Goal: Navigation & Orientation: Find specific page/section

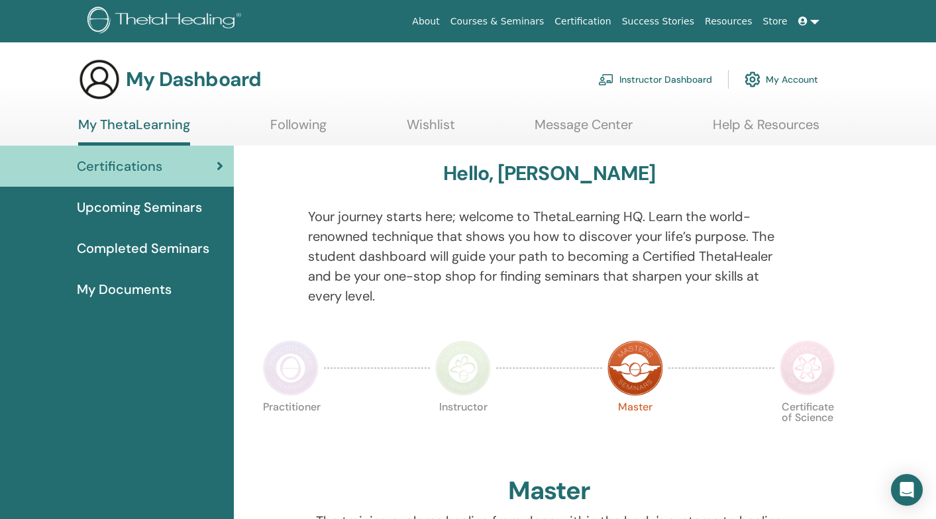
click at [773, 81] on link "My Account" at bounding box center [780, 79] width 73 height 29
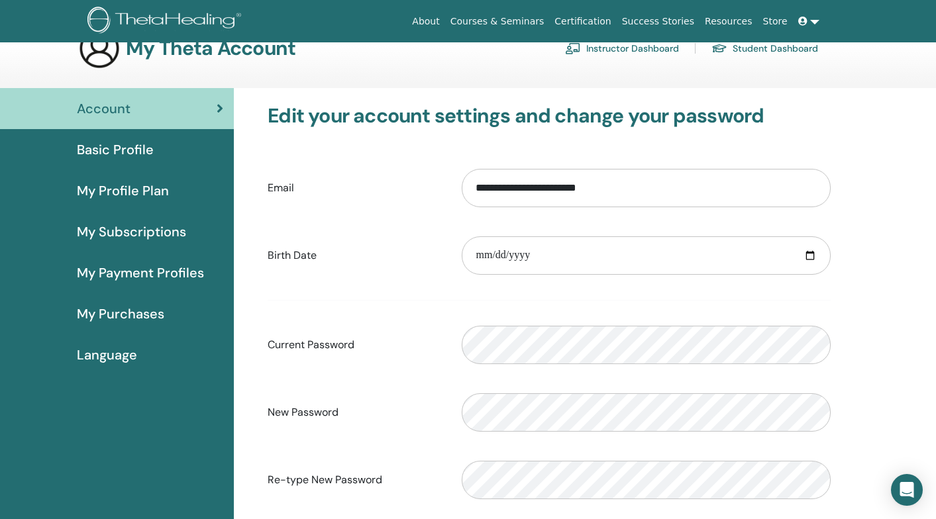
scroll to position [21, 0]
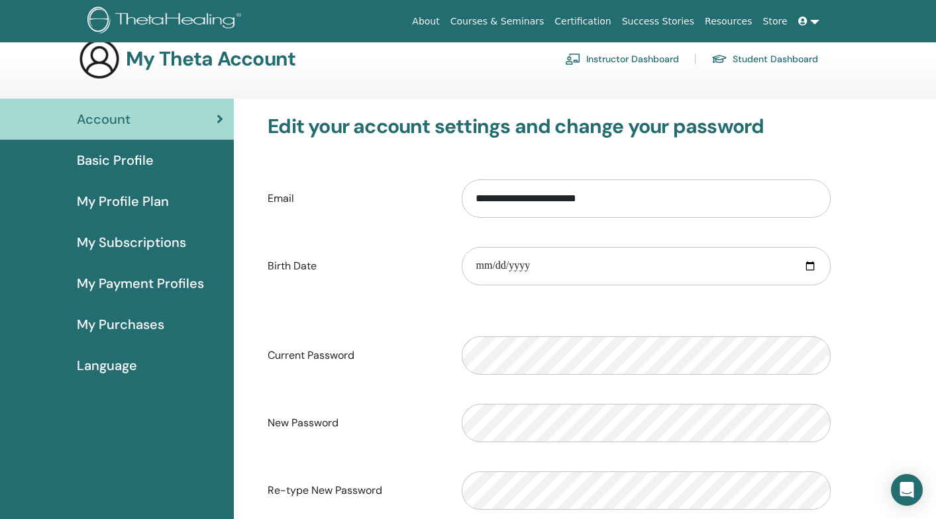
click at [128, 168] on span "Basic Profile" at bounding box center [115, 160] width 77 height 20
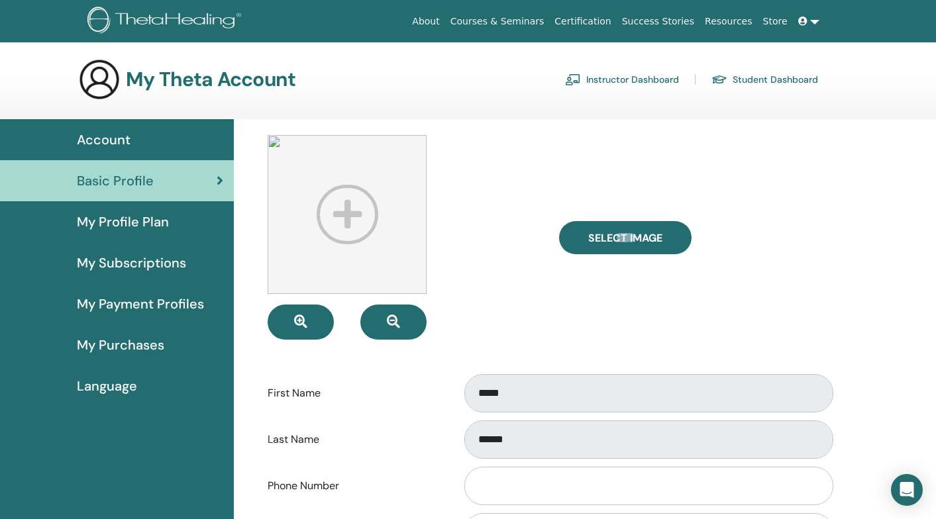
click at [151, 307] on span "My Payment Profiles" at bounding box center [140, 304] width 127 height 20
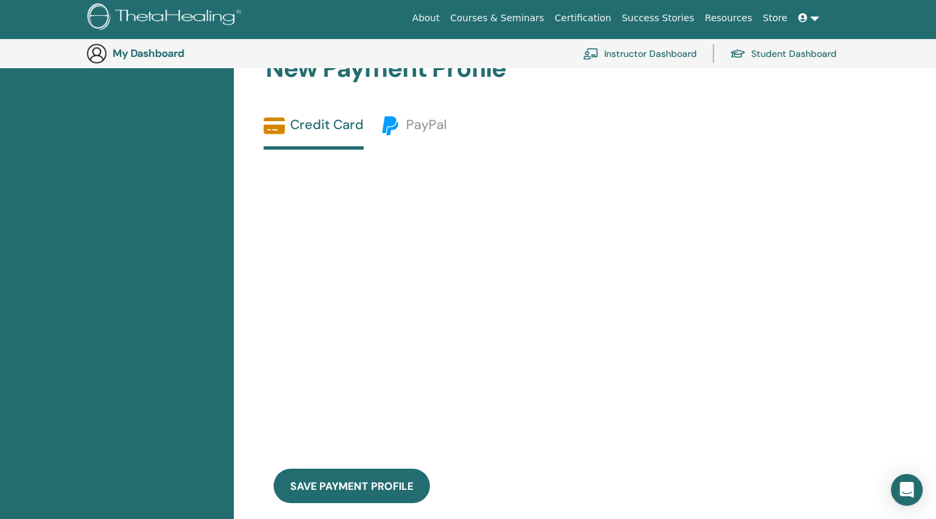
scroll to position [450, 0]
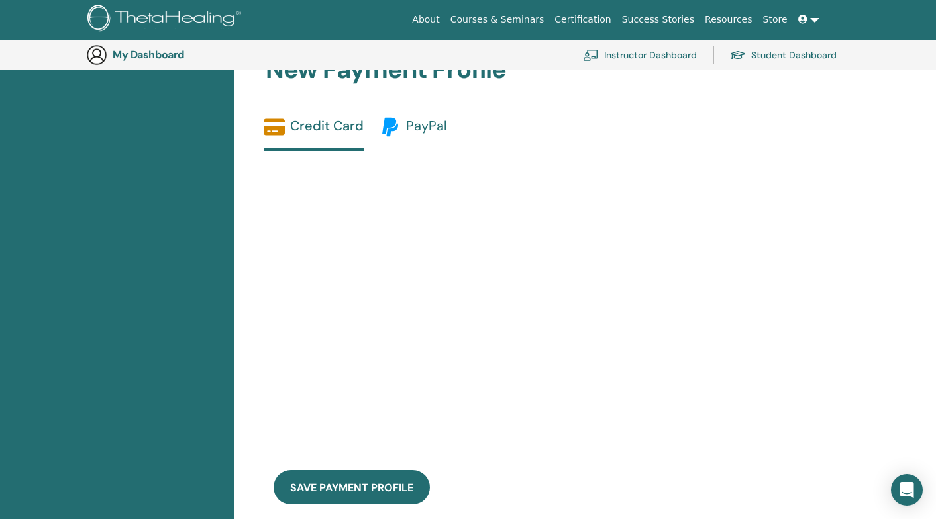
click at [429, 125] on span "PayPal" at bounding box center [426, 125] width 40 height 17
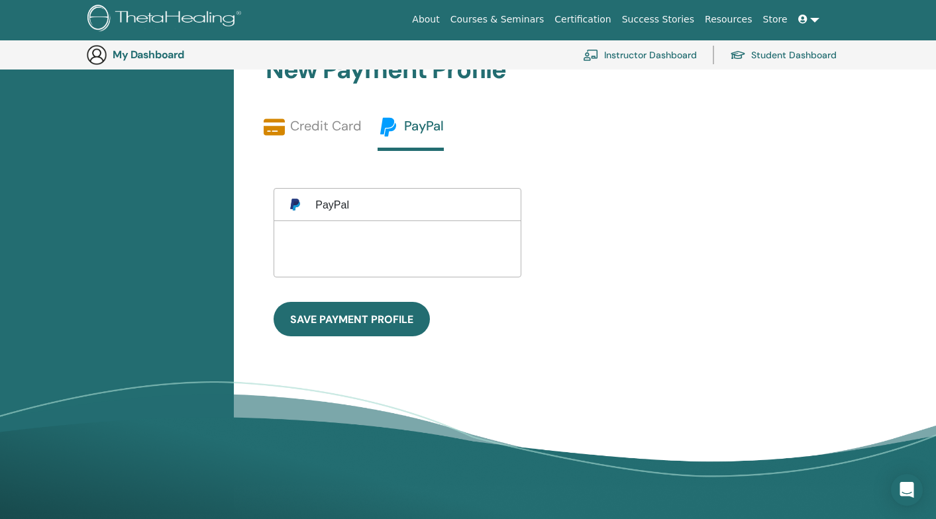
scroll to position [375, 0]
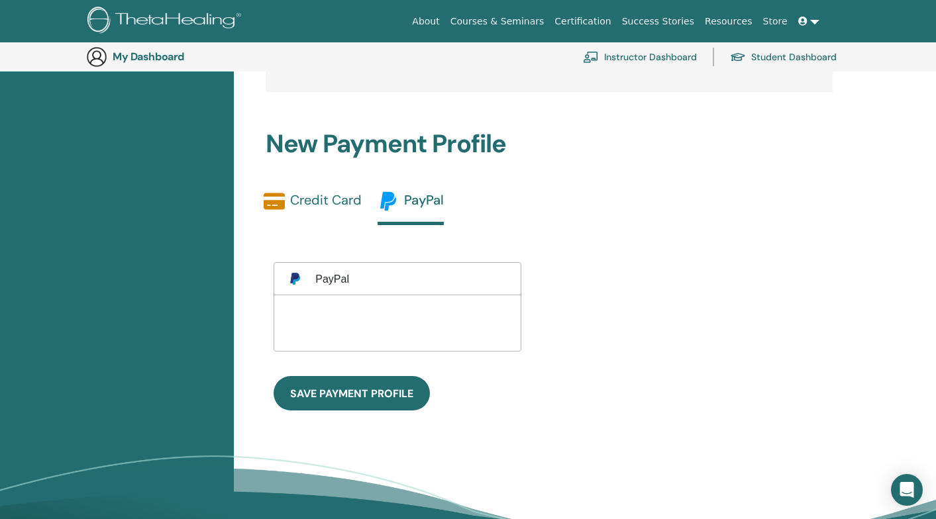
click at [327, 206] on link "Credit Card" at bounding box center [313, 206] width 98 height 31
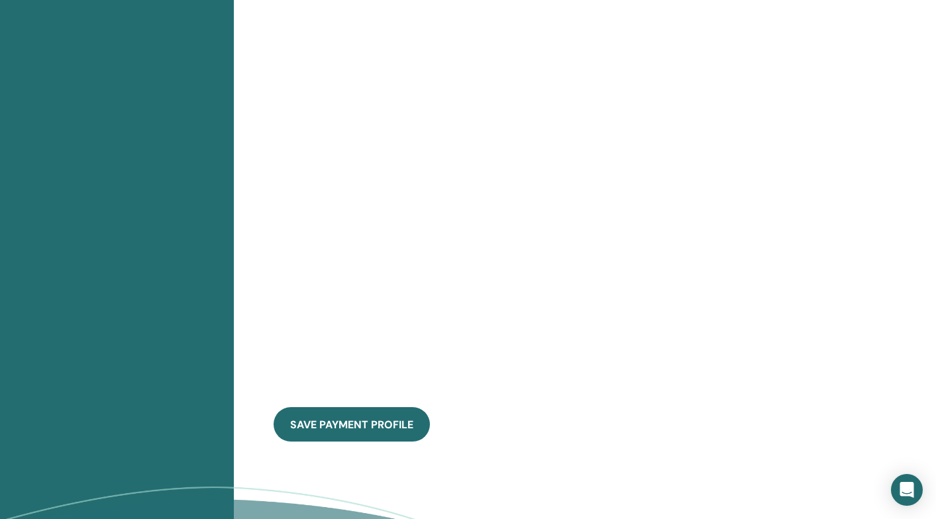
scroll to position [720, 0]
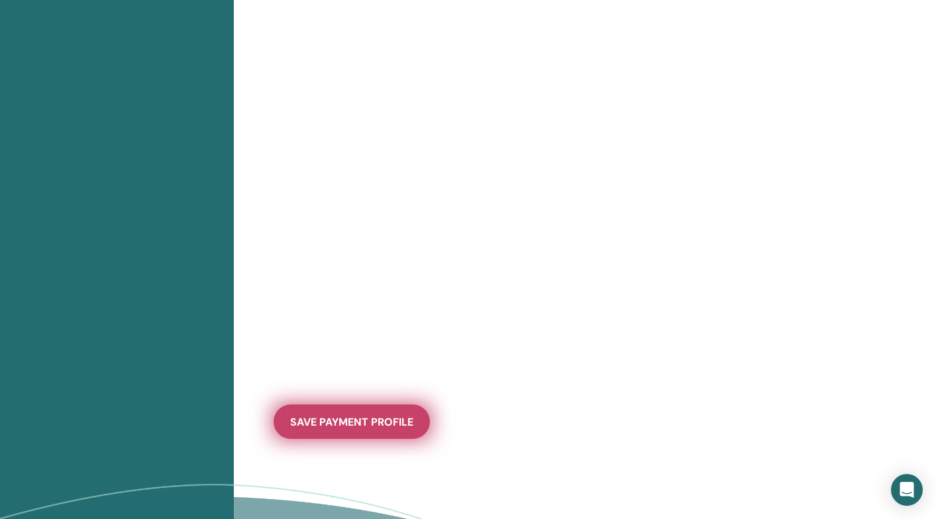
click at [372, 424] on span "save payment profile" at bounding box center [351, 422] width 123 height 14
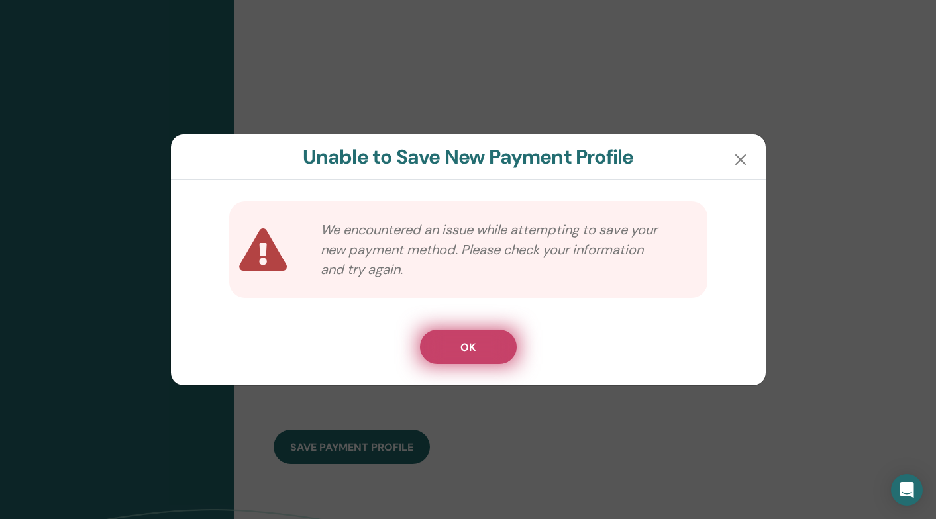
click at [446, 347] on button "OK" at bounding box center [468, 347] width 97 height 34
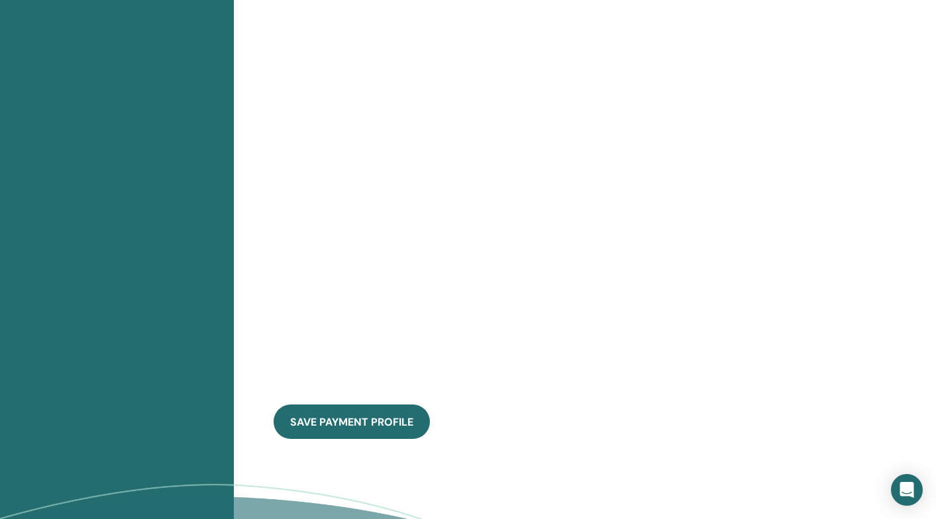
click at [732, 179] on div "save payment profile" at bounding box center [539, 168] width 583 height 574
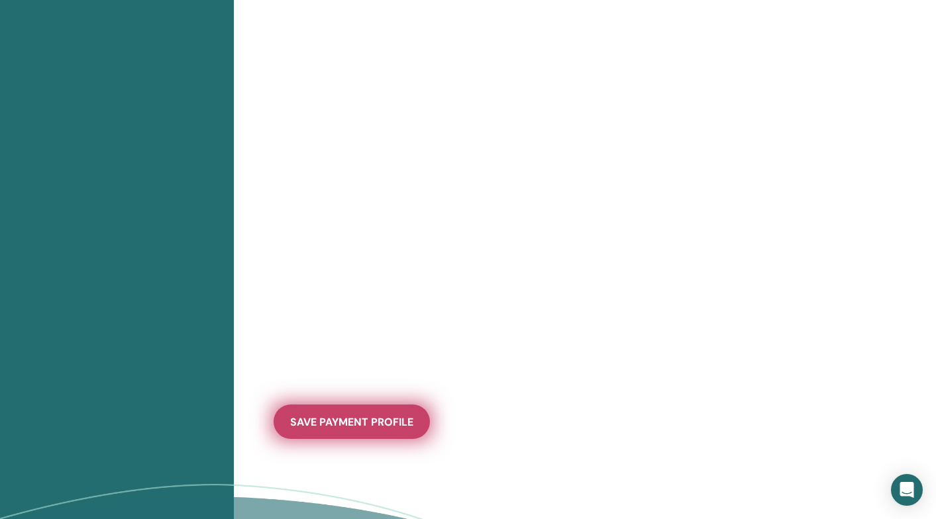
click at [334, 424] on span "save payment profile" at bounding box center [351, 422] width 123 height 14
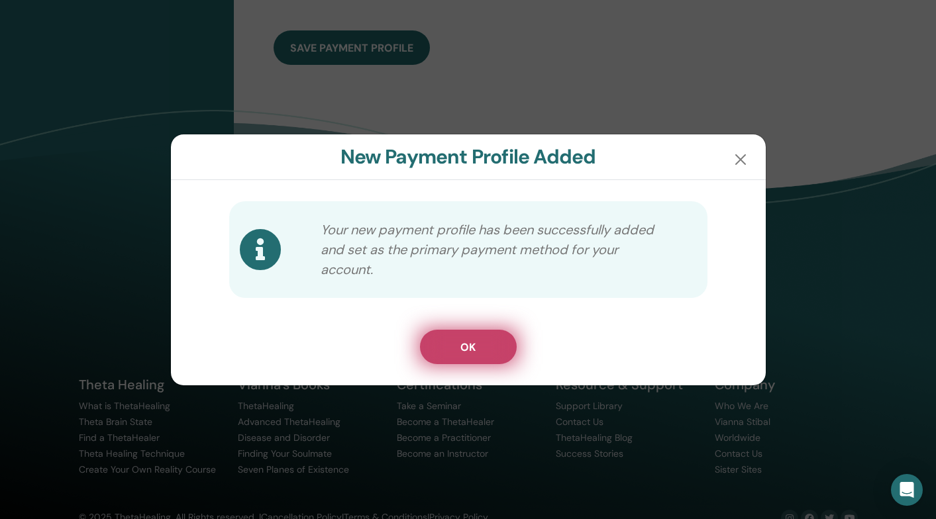
click at [489, 356] on button "OK" at bounding box center [468, 347] width 97 height 34
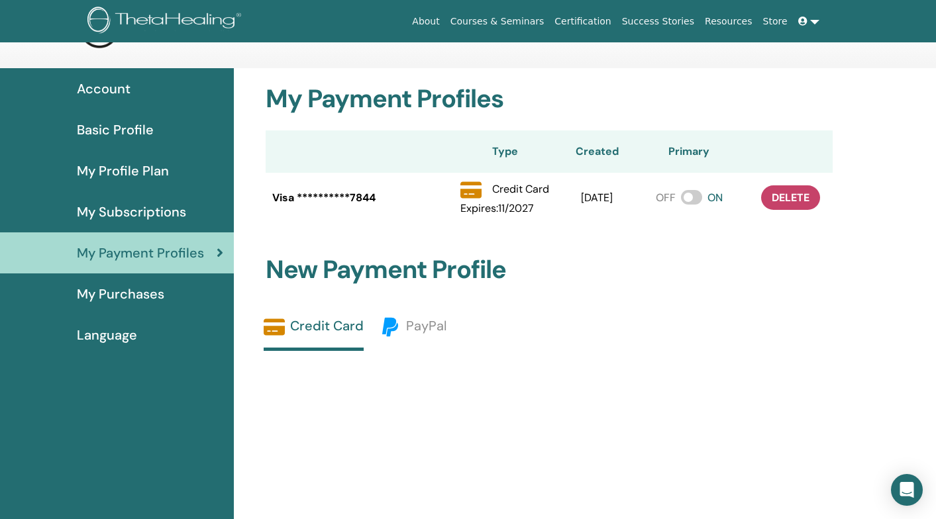
scroll to position [0, 0]
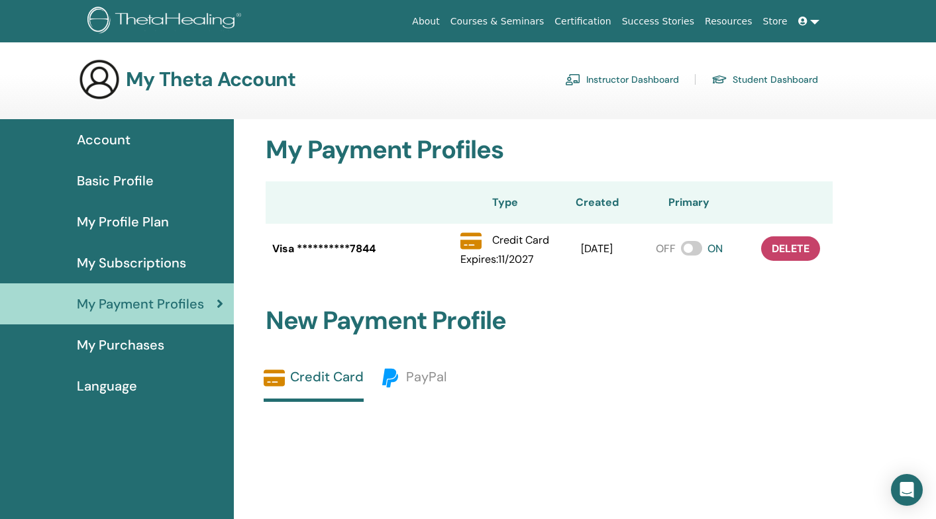
click at [108, 137] on span "Account" at bounding box center [104, 140] width 54 height 20
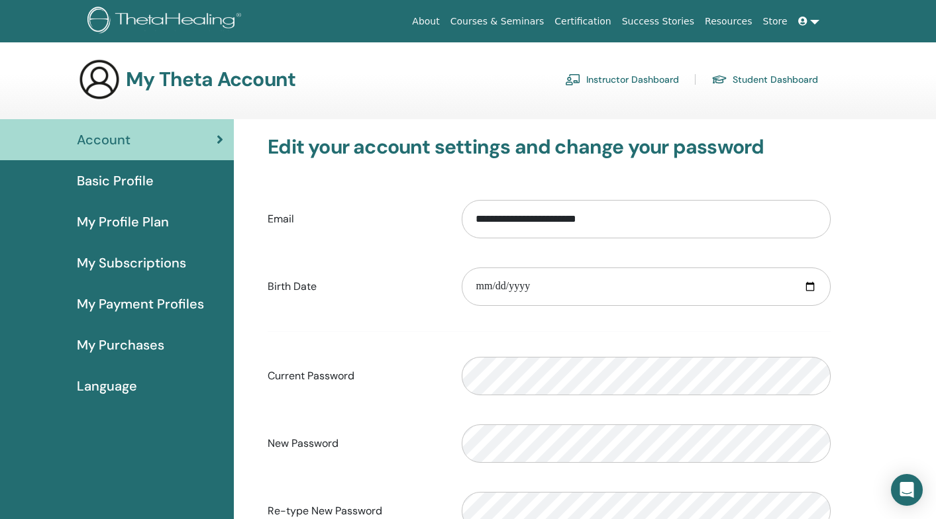
click at [125, 346] on span "My Purchases" at bounding box center [120, 345] width 87 height 20
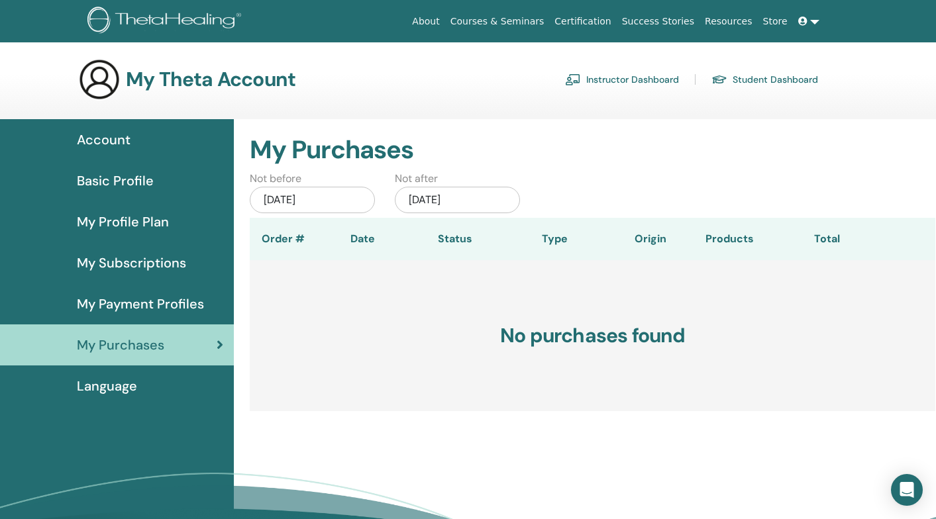
click at [162, 307] on span "My Payment Profiles" at bounding box center [140, 304] width 127 height 20
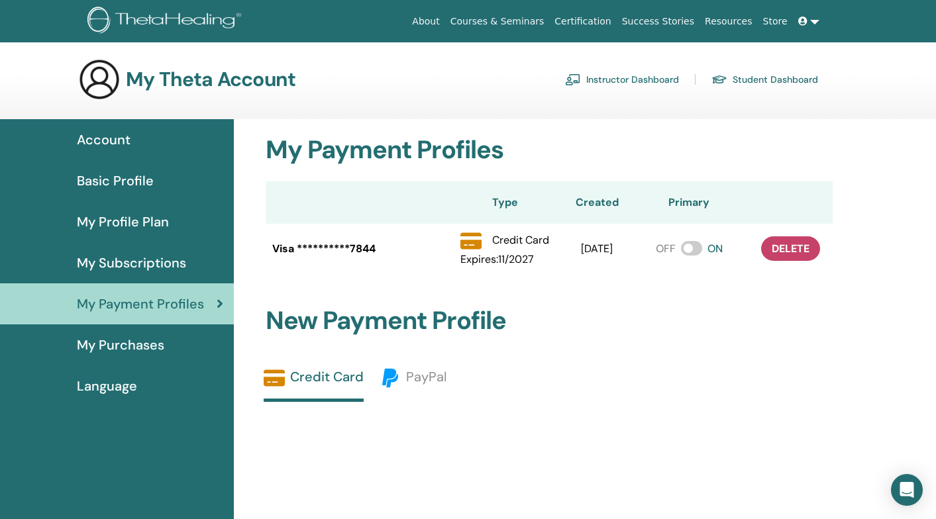
click at [121, 262] on span "My Subscriptions" at bounding box center [131, 263] width 109 height 20
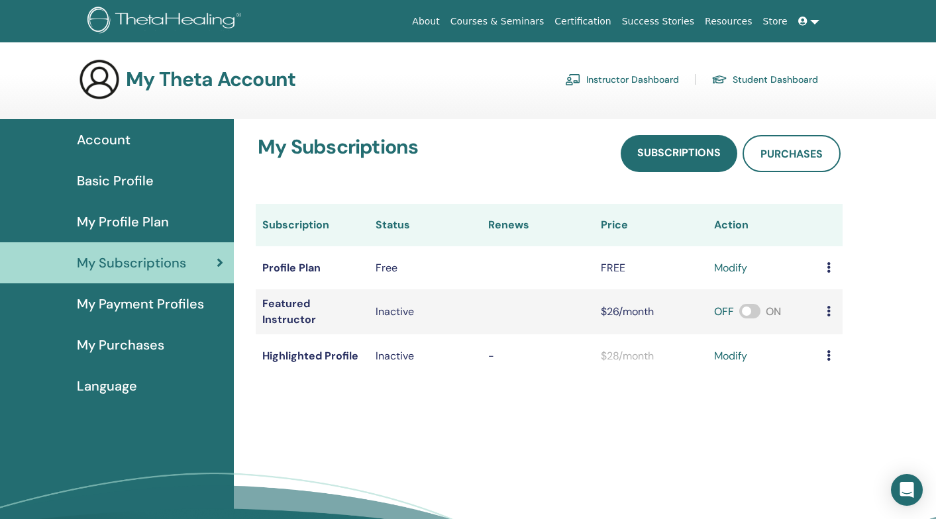
click at [113, 222] on span "My Profile Plan" at bounding box center [123, 222] width 92 height 20
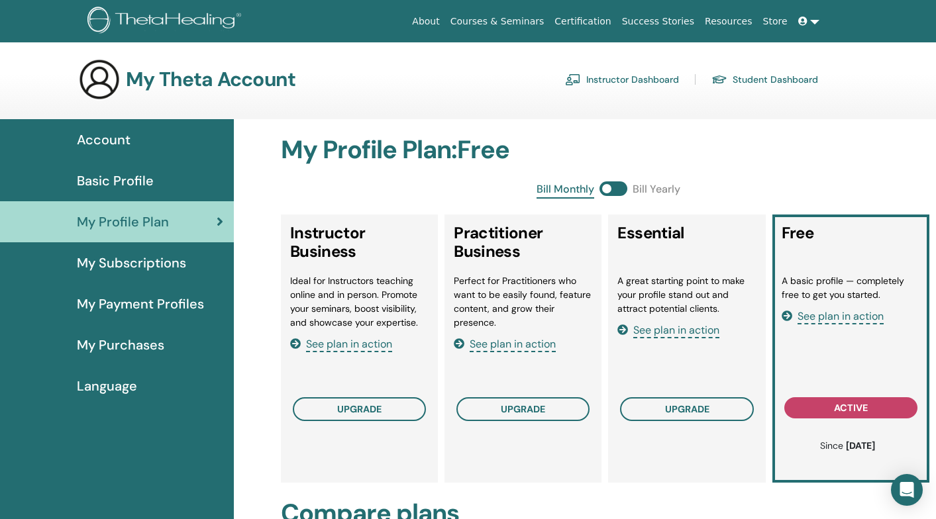
click at [112, 189] on span "Basic Profile" at bounding box center [115, 181] width 77 height 20
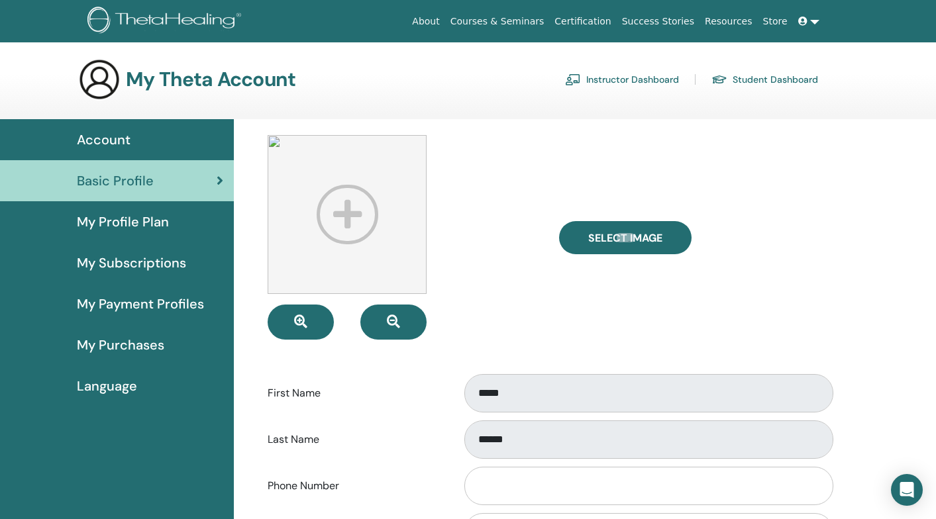
click at [803, 21] on icon at bounding box center [802, 21] width 9 height 9
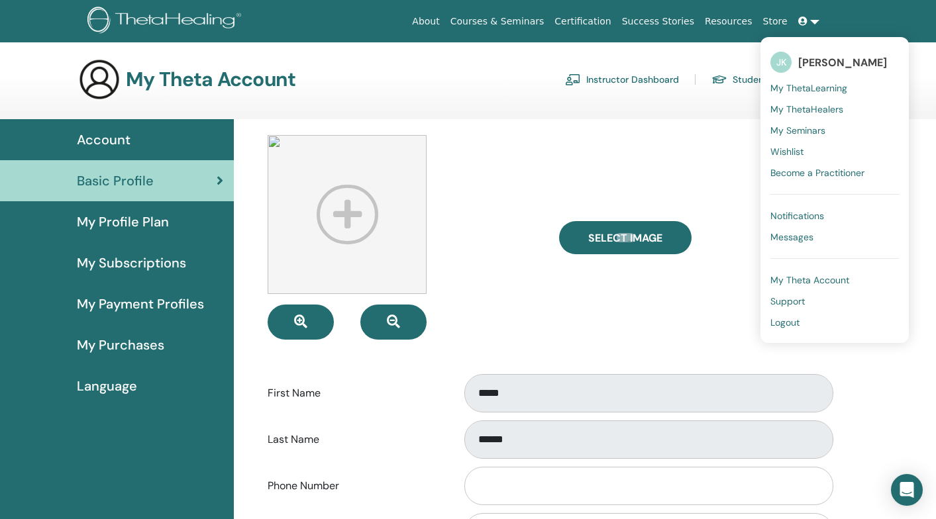
click at [811, 87] on span "My ThetaLearning" at bounding box center [808, 88] width 77 height 12
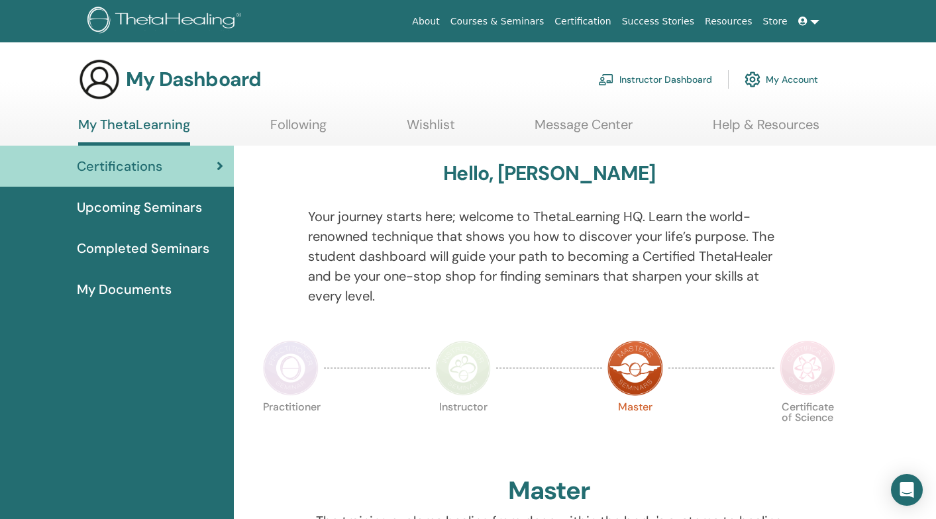
click at [778, 124] on link "Help & Resources" at bounding box center [765, 130] width 107 height 26
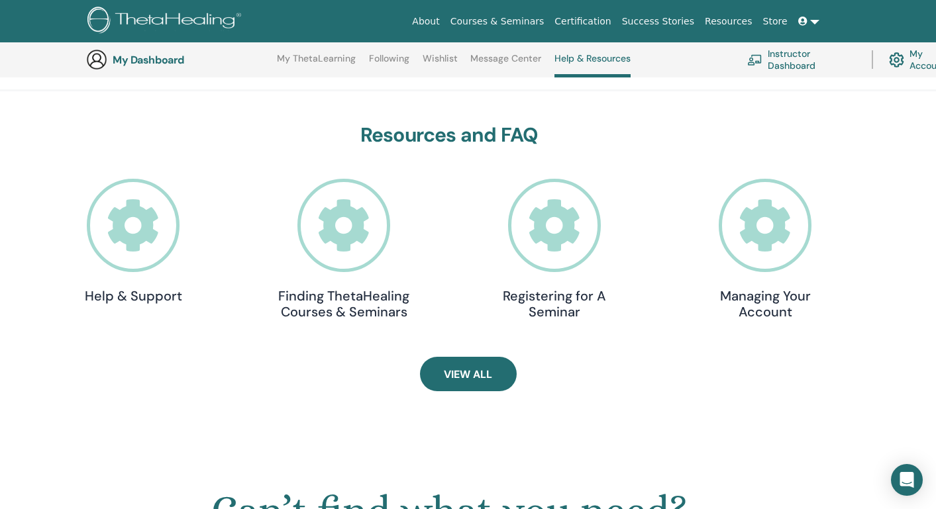
scroll to position [336, 0]
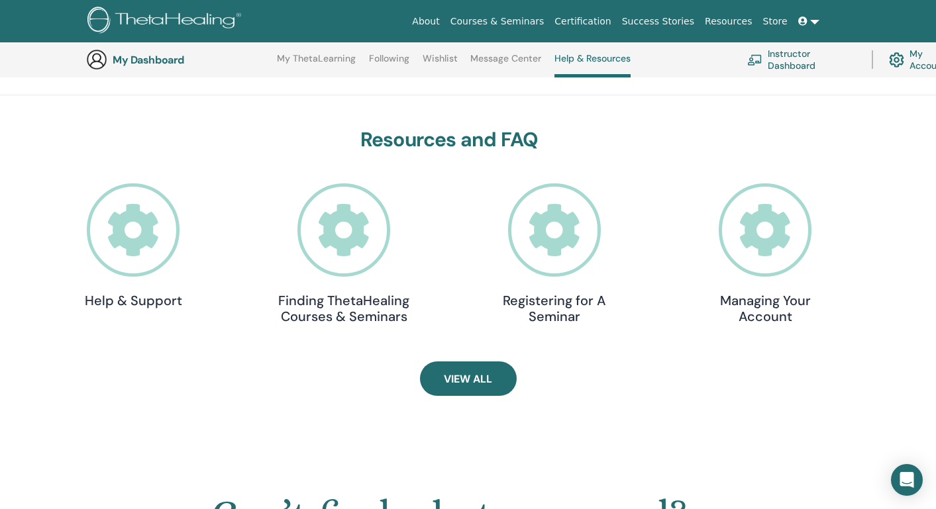
click at [132, 242] on icon at bounding box center [133, 229] width 93 height 93
